Goal: Communication & Community: Answer question/provide support

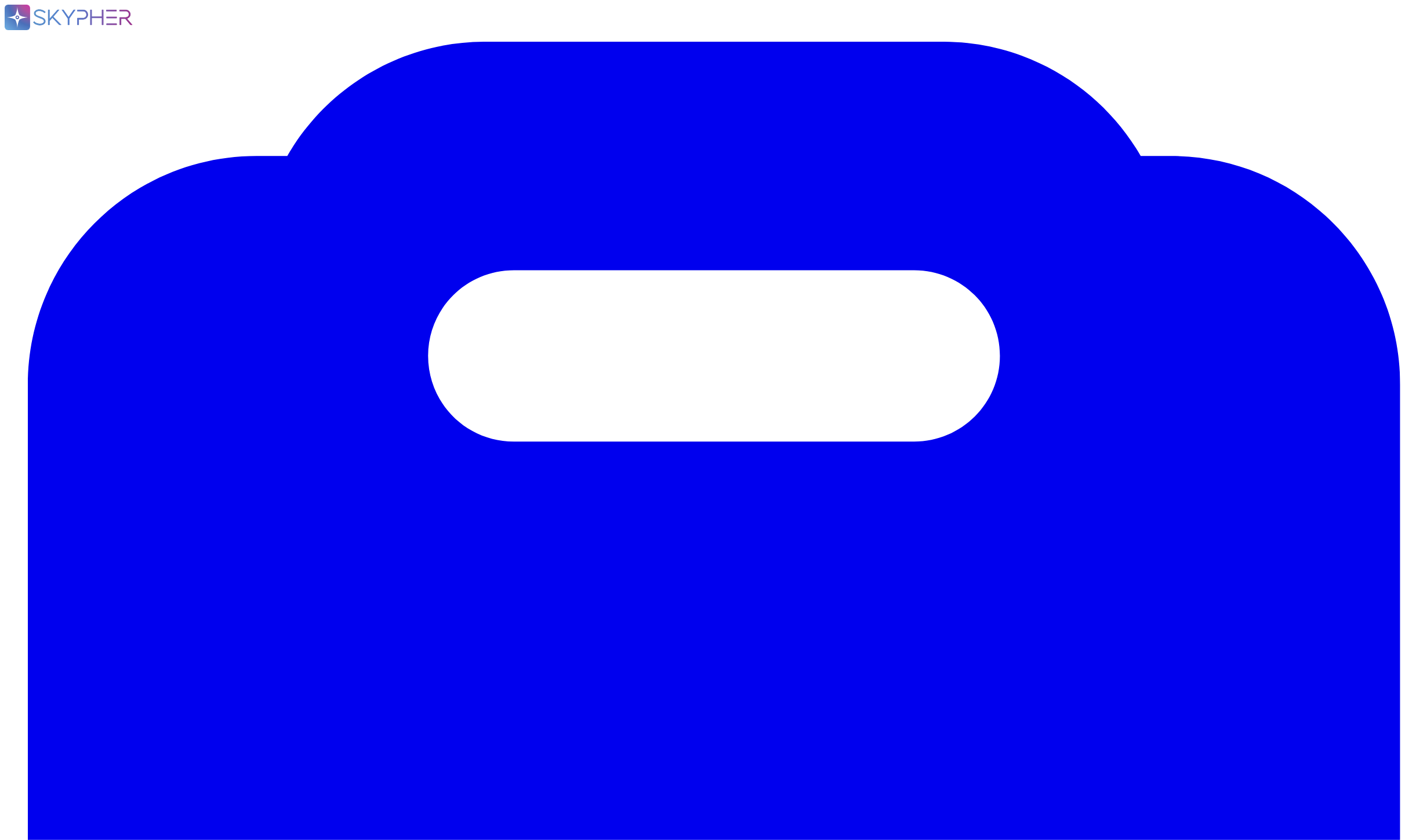
drag, startPoint x: 182, startPoint y: 237, endPoint x: 185, endPoint y: 245, distance: 8.5
paste textarea "Thanks, [PERSON_NAME], Please find the information below from the PSE and confl…"
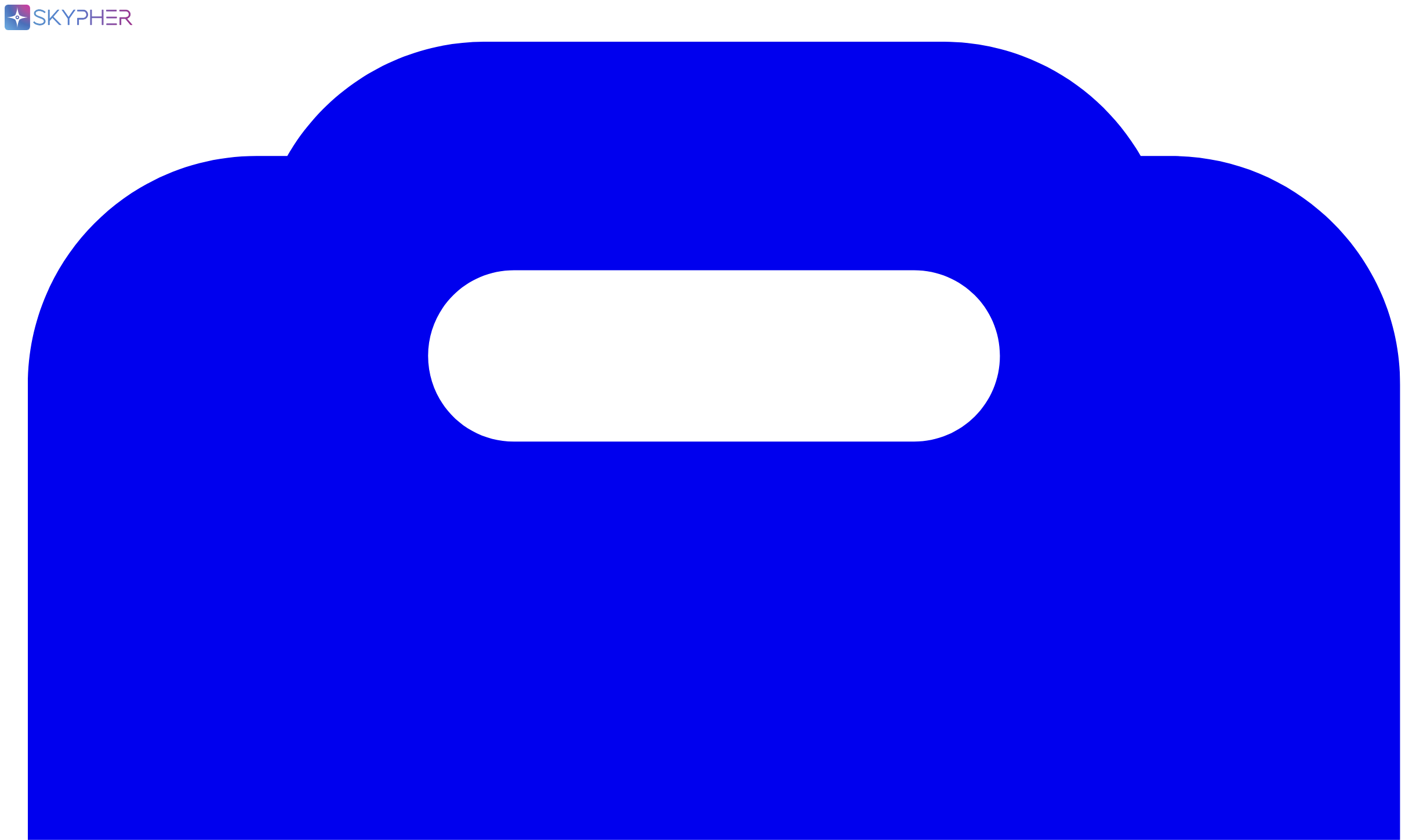
type textarea "Thanks, [PERSON_NAME], Please find the information below from the PSE and confl…"
